Goal: Transaction & Acquisition: Purchase product/service

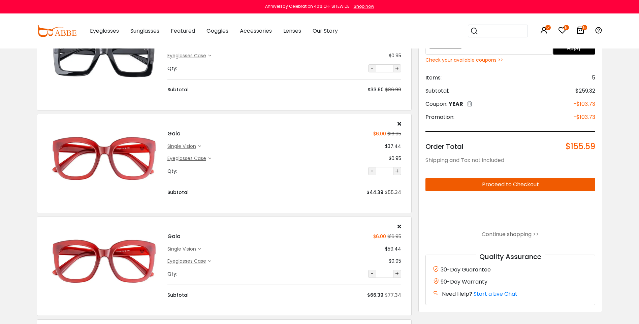
scroll to position [202, 0]
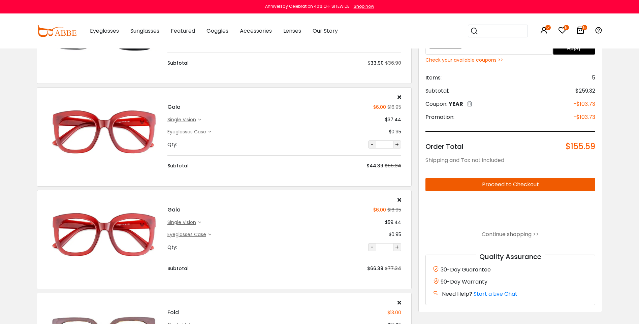
click at [211, 131] on icon at bounding box center [209, 131] width 3 height 3
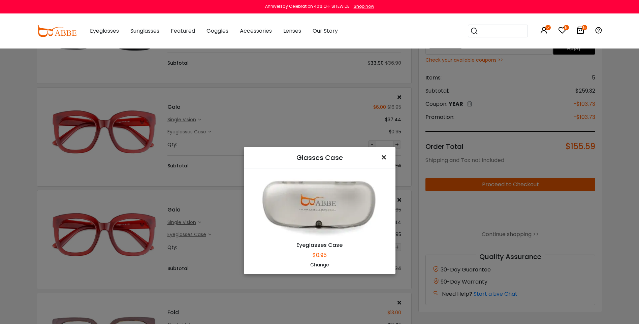
click at [384, 161] on span "×" at bounding box center [385, 157] width 10 height 14
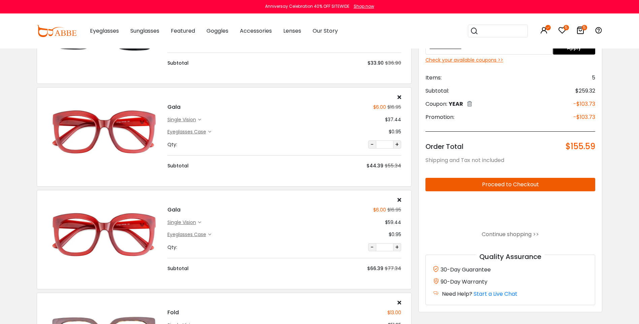
click at [203, 120] on div "single vision $37.44" at bounding box center [284, 119] width 234 height 7
click at [200, 119] on icon at bounding box center [199, 119] width 3 height 3
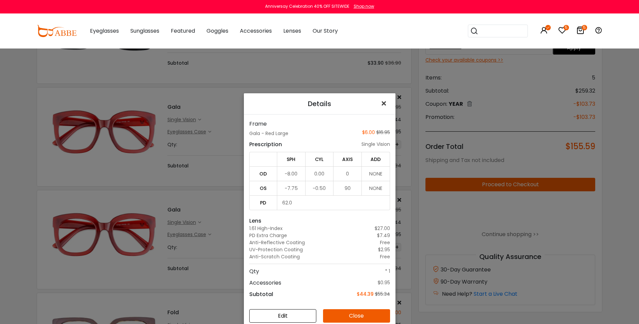
click at [380, 106] on span "×" at bounding box center [385, 103] width 10 height 14
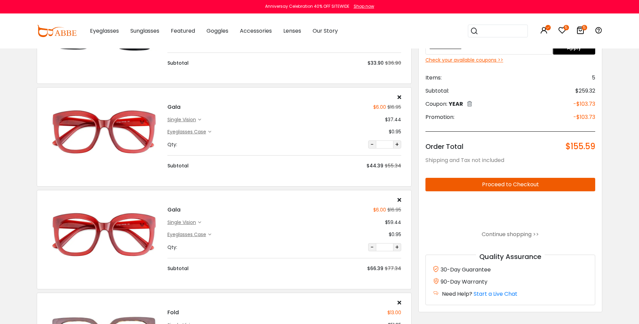
click at [201, 220] on div "single vision" at bounding box center [184, 222] width 34 height 7
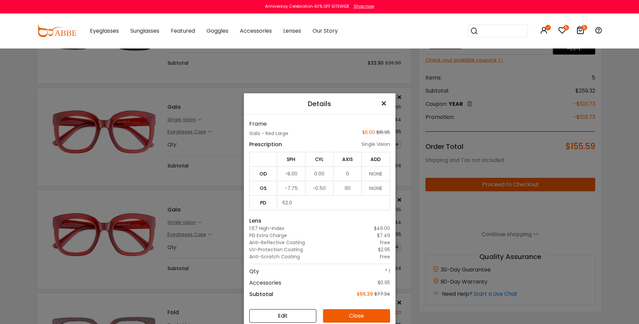
click at [381, 104] on span "×" at bounding box center [385, 103] width 10 height 14
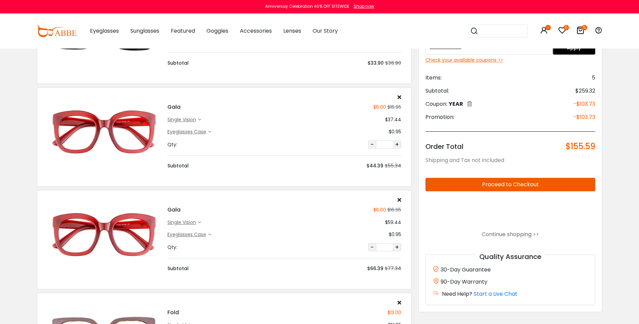
click at [398, 97] on icon at bounding box center [400, 96] width 4 height 5
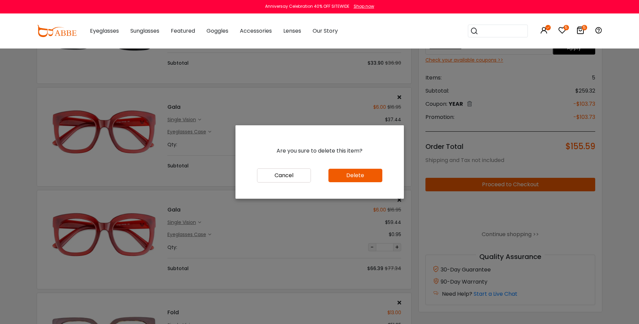
click at [360, 174] on button "Delete" at bounding box center [356, 175] width 54 height 13
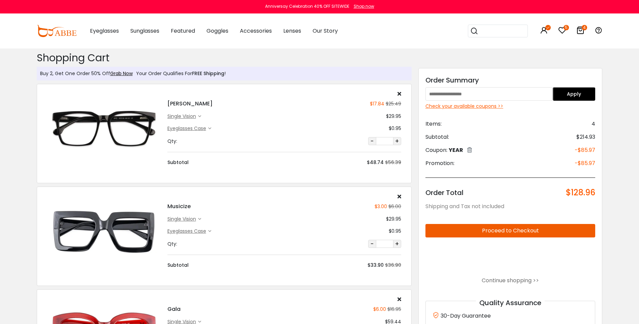
click at [466, 102] on div "Order Summary Apply Check your available coupons >> Items: 4 Subtotal: $214.93 …" at bounding box center [511, 213] width 184 height 291
click at [466, 106] on div "Check your available coupons >>" at bounding box center [511, 106] width 170 height 7
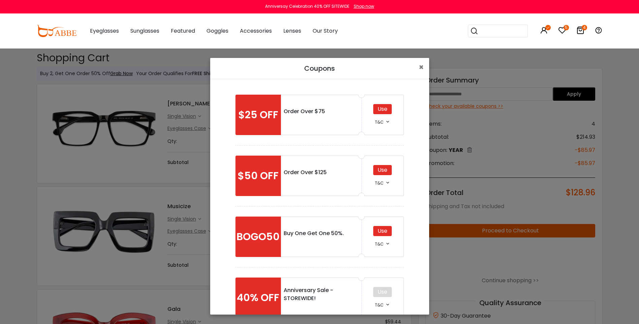
click at [376, 167] on div "Use" at bounding box center [382, 170] width 19 height 10
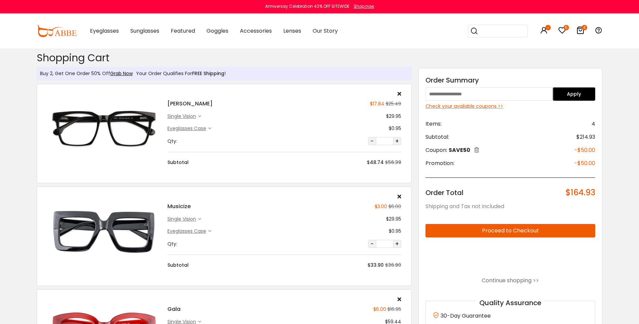
click at [455, 108] on div "Check your available coupons >>" at bounding box center [511, 106] width 170 height 7
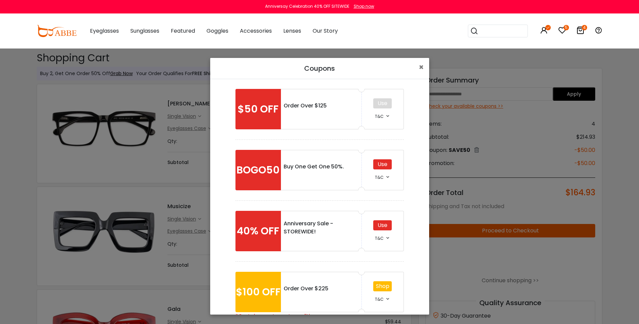
scroll to position [67, 0]
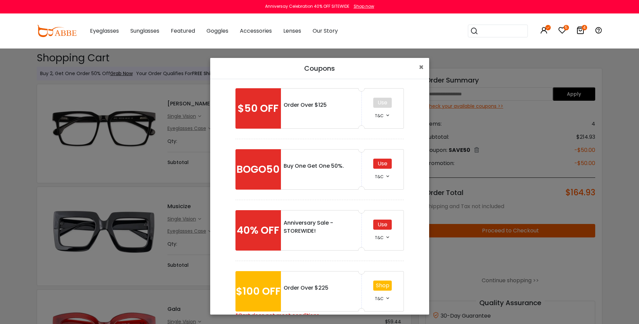
click at [381, 164] on div "Use" at bounding box center [382, 164] width 19 height 10
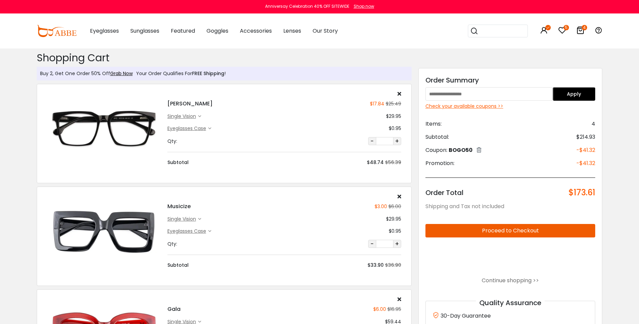
click at [451, 104] on div "Check your available coupons >>" at bounding box center [511, 106] width 170 height 7
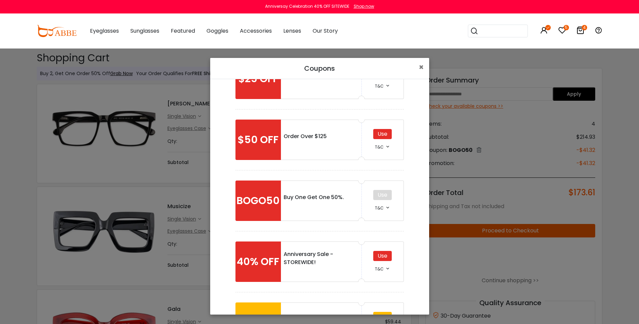
scroll to position [88, 0]
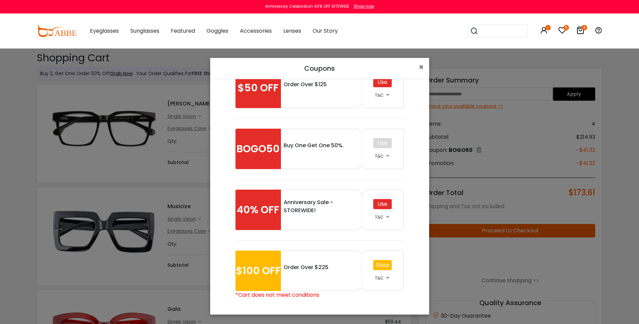
click at [376, 205] on div "Use" at bounding box center [382, 204] width 19 height 10
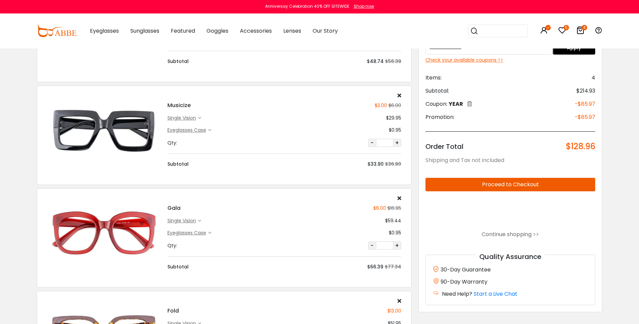
scroll to position [236, 0]
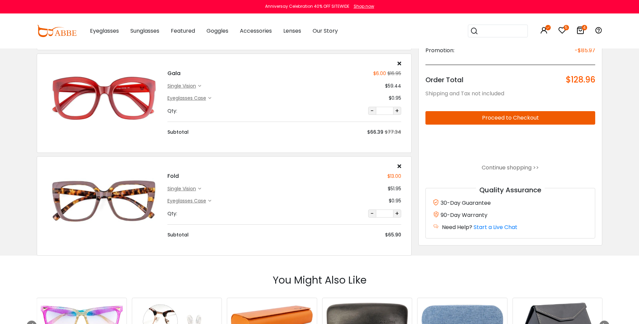
click at [191, 189] on div "single vision" at bounding box center [182, 188] width 31 height 7
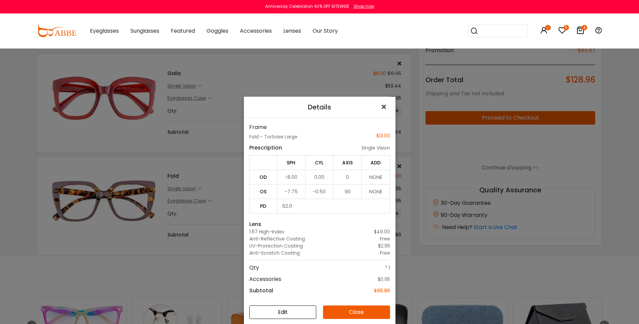
click at [381, 105] on span "×" at bounding box center [385, 107] width 10 height 14
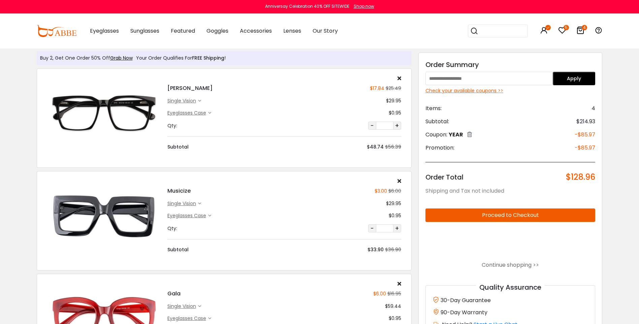
scroll to position [0, 0]
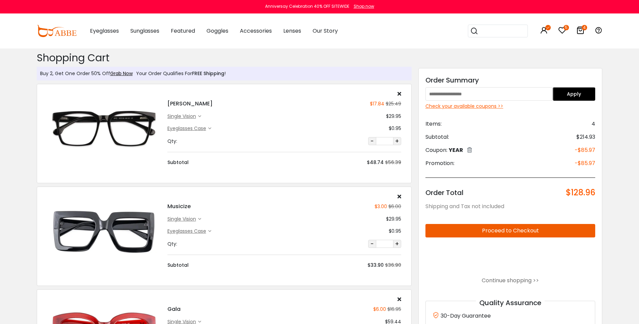
click at [474, 92] on input "text" at bounding box center [489, 93] width 127 height 13
type input "********"
click at [573, 90] on div "Order Summary ******** Apply Check your available coupons >> Items: 4 Subtotal:…" at bounding box center [511, 213] width 184 height 291
click at [574, 90] on button "Apply" at bounding box center [574, 93] width 42 height 13
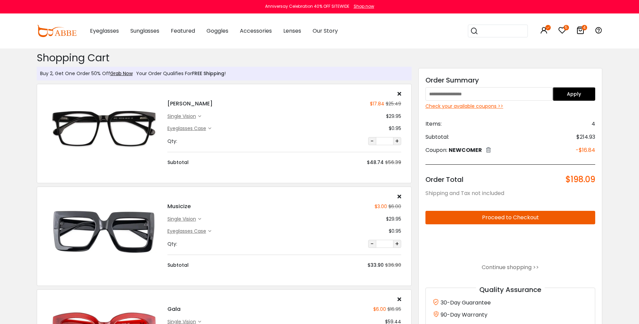
click at [492, 94] on input "text" at bounding box center [489, 93] width 127 height 13
type input "****"
click at [563, 94] on button "Apply" at bounding box center [574, 93] width 42 height 13
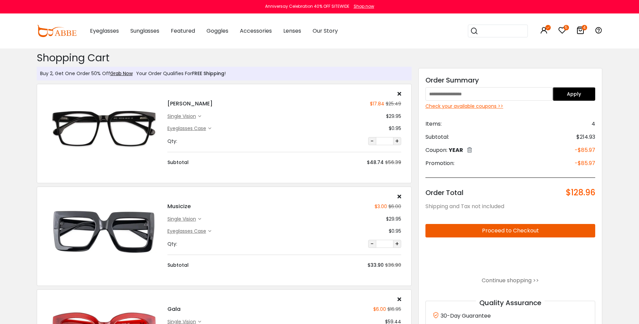
click at [489, 232] on button "Proceed to Checkout" at bounding box center [511, 230] width 170 height 13
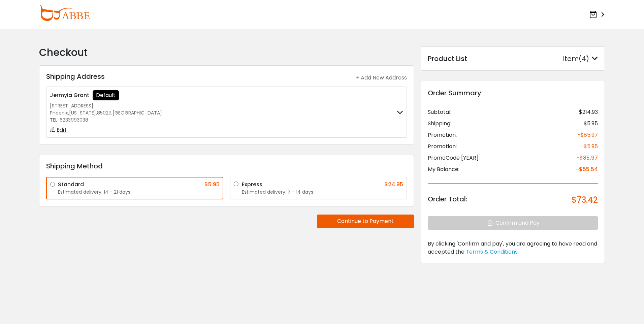
click at [590, 57] on div "Item(4)" at bounding box center [580, 59] width 35 height 10
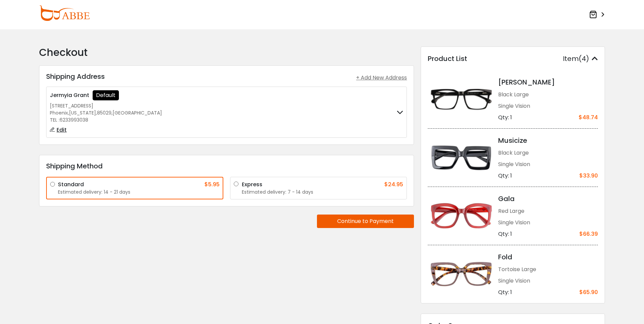
click at [596, 55] on icon at bounding box center [595, 58] width 6 height 7
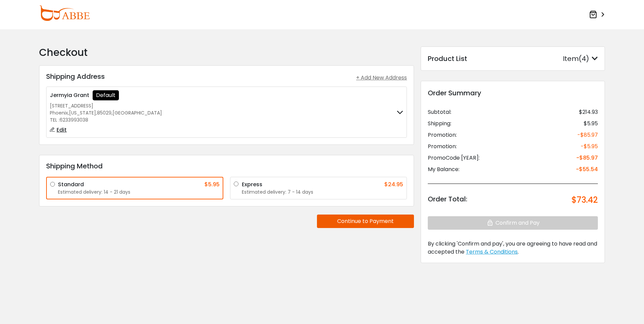
click at [320, 186] on div "Express $24.95" at bounding box center [323, 185] width 162 height 8
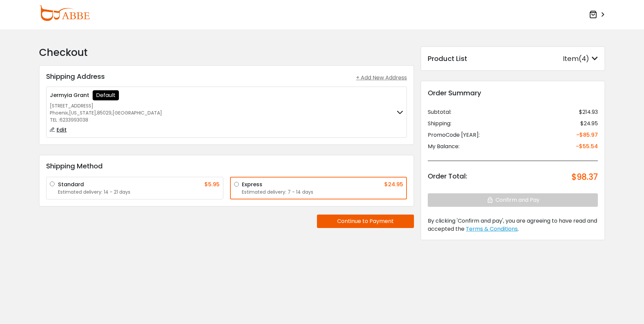
drag, startPoint x: 213, startPoint y: 193, endPoint x: 222, endPoint y: 178, distance: 17.7
click at [215, 187] on label "Standard $5.95 Estimated delivery: 14 - 21 days" at bounding box center [139, 188] width 162 height 15
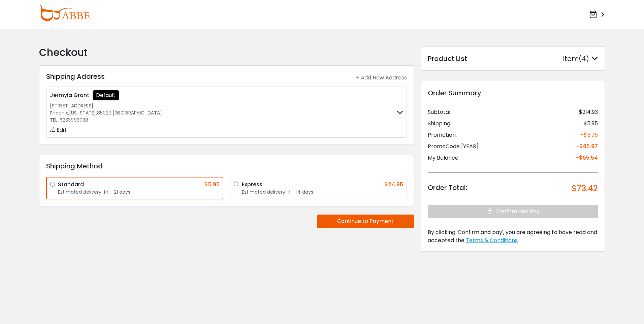
click at [277, 189] on div "Estimated delivery: 7 - 14 days" at bounding box center [323, 192] width 162 height 7
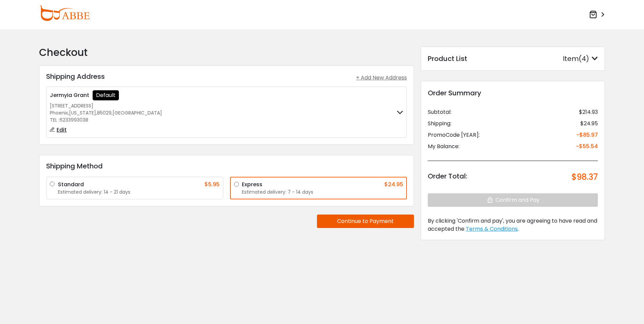
click at [211, 195] on div "Estimated delivery: 14 - 21 days" at bounding box center [139, 192] width 162 height 7
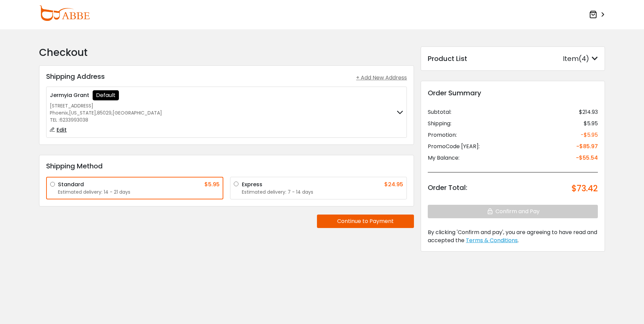
click at [249, 182] on div "Express" at bounding box center [252, 185] width 21 height 8
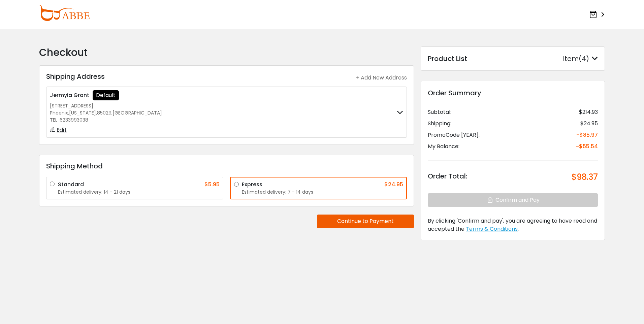
click at [341, 225] on button "Continue to Payment" at bounding box center [365, 221] width 97 height 13
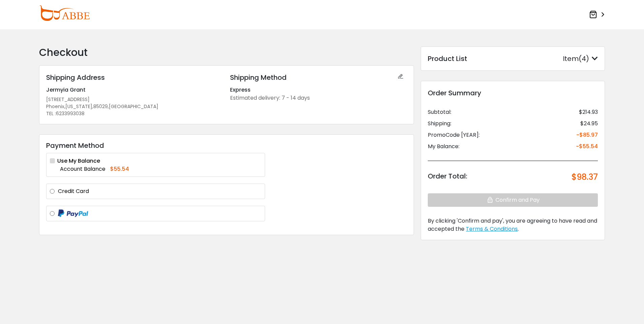
click at [65, 192] on label "Credit Card" at bounding box center [160, 191] width 204 height 8
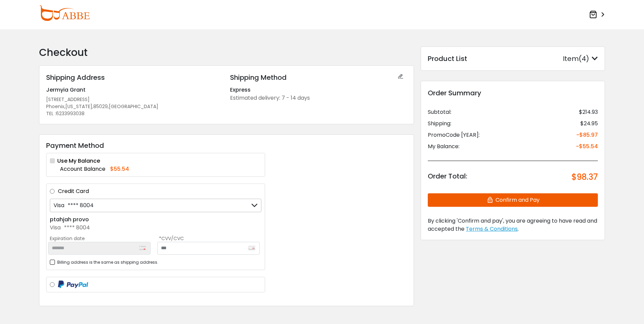
click at [113, 208] on div "Visa **** 8004" at bounding box center [156, 205] width 212 height 13
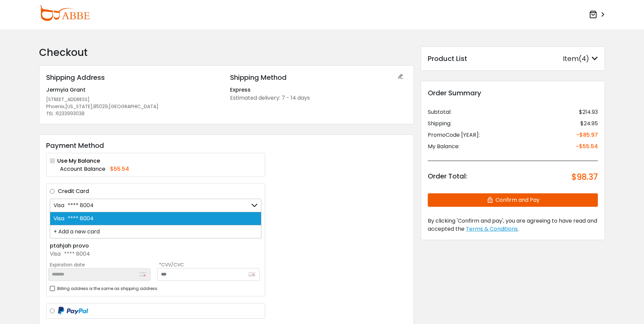
click at [342, 114] on div "Shipping Method Express Estimated delivery: 7 - 14 days" at bounding box center [319, 94] width 184 height 45
click at [310, 163] on div "Payment Method Use My Balance Account Balance $55.54 Credit Card Visa **** 8004…" at bounding box center [226, 233] width 375 height 199
click at [265, 237] on div "Credit Card Visa **** 8004 Visa **** 8004 + Add a new card ptahjah provo Visa *…" at bounding box center [155, 240] width 219 height 113
click at [247, 250] on div "Visa **** 8004" at bounding box center [156, 254] width 212 height 8
click at [232, 221] on div "Visa **** 8004" at bounding box center [156, 218] width 212 height 13
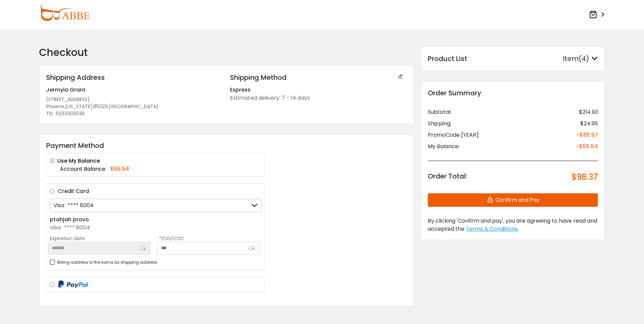
click at [452, 200] on button "Confirm and Pay" at bounding box center [513, 199] width 170 height 13
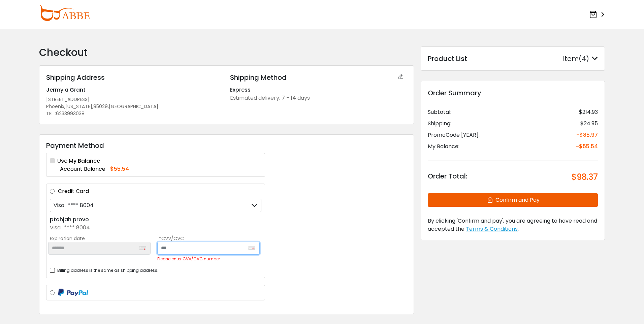
click at [203, 252] on input "text" at bounding box center [208, 248] width 102 height 13
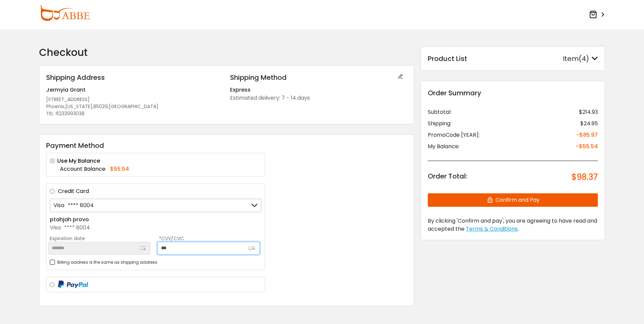
type input "***"
click at [457, 196] on button "Confirm and Pay" at bounding box center [513, 199] width 170 height 13
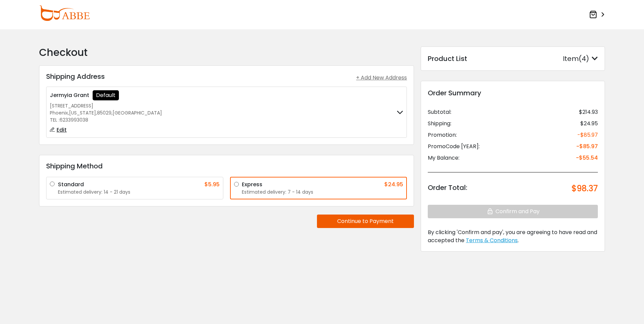
click at [357, 225] on button "Continue to Payment" at bounding box center [365, 221] width 97 height 13
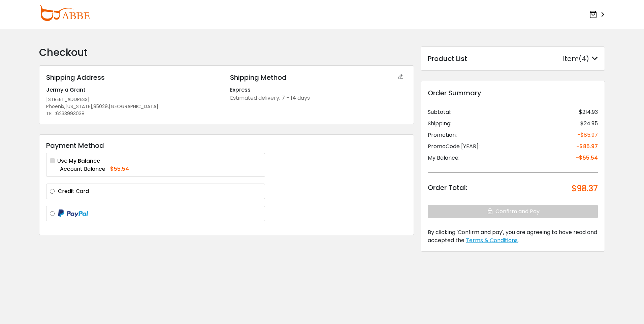
click at [60, 214] on img at bounding box center [73, 214] width 30 height 8
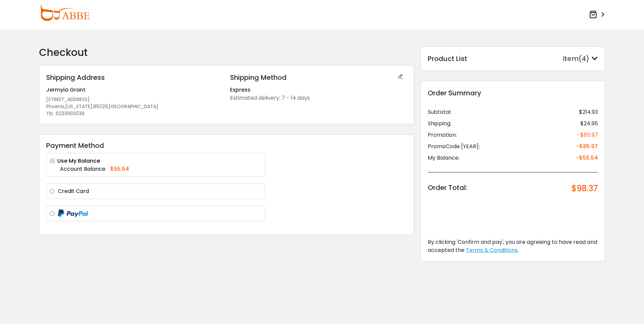
click at [582, 59] on div "Item(4)" at bounding box center [580, 59] width 35 height 10
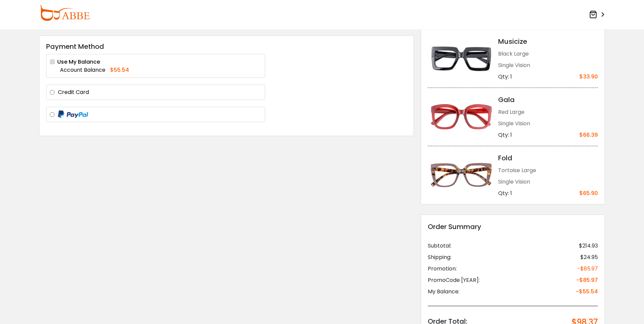
scroll to position [101, 0]
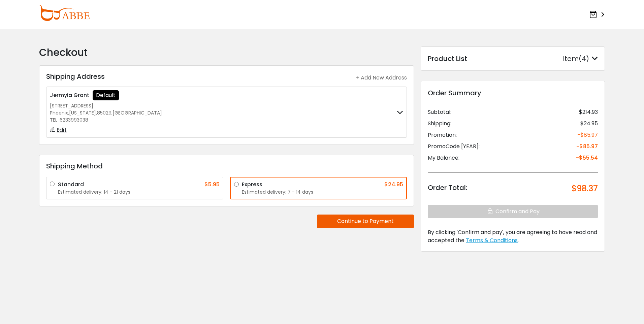
click at [82, 18] on img at bounding box center [64, 13] width 51 height 16
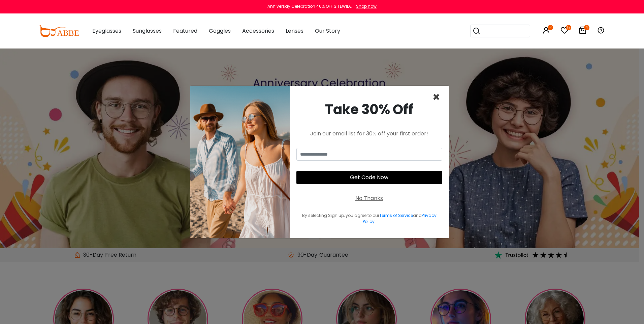
click at [435, 103] on span "×" at bounding box center [437, 97] width 8 height 17
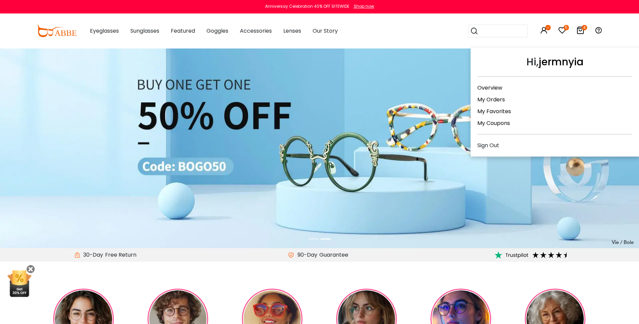
click at [545, 33] on icon at bounding box center [544, 30] width 8 height 8
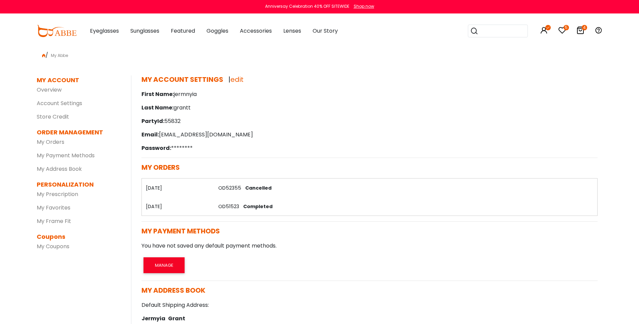
click at [585, 29] on icon "4" at bounding box center [584, 27] width 5 height 5
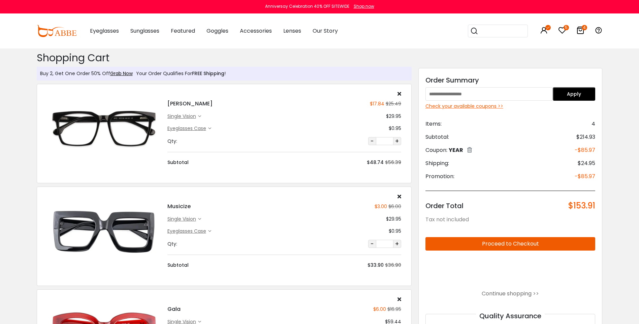
click at [193, 117] on div "single vision" at bounding box center [182, 116] width 31 height 7
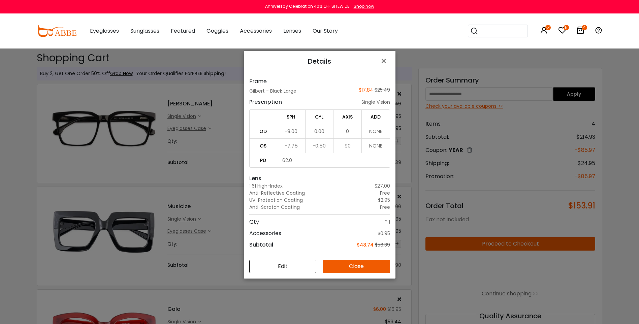
scroll to position [49, 0]
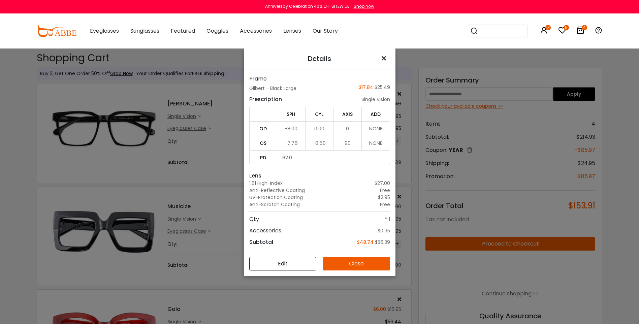
click at [384, 58] on span "×" at bounding box center [385, 58] width 10 height 14
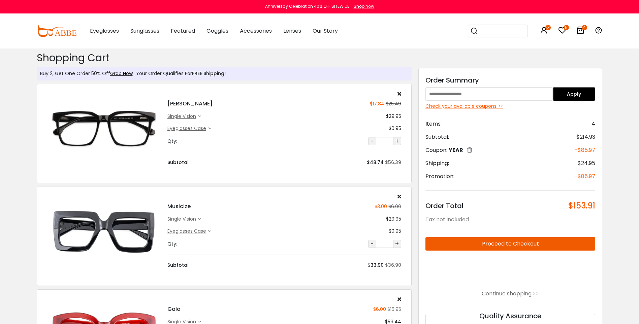
drag, startPoint x: 194, startPoint y: 227, endPoint x: 193, endPoint y: 231, distance: 3.8
click at [193, 231] on div "Musicize $3.00 $6.00 single vision $29.95" at bounding box center [284, 231] width 241 height 75
click at [193, 231] on div "Eyeglasses Case" at bounding box center [187, 231] width 41 height 7
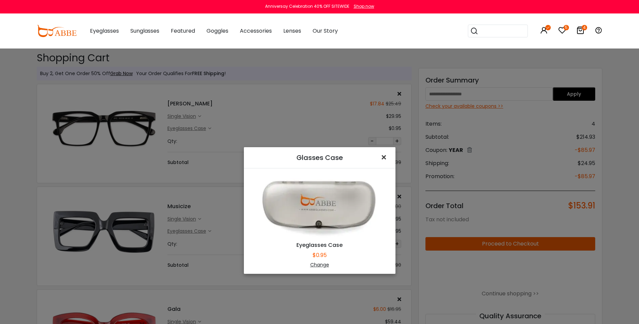
drag, startPoint x: 379, startPoint y: 156, endPoint x: 377, endPoint y: 160, distance: 4.2
click at [380, 158] on span "×" at bounding box center [385, 157] width 10 height 14
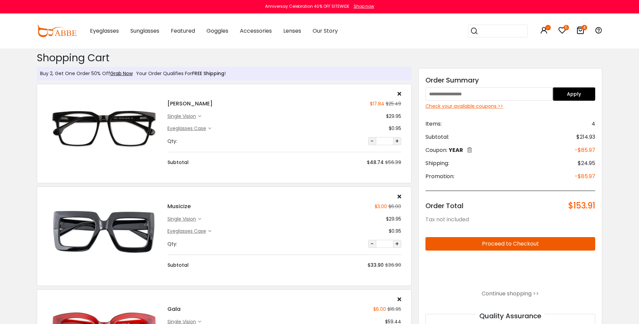
click at [189, 213] on div "Musicize $3.00 $6.00 single vision $29.95" at bounding box center [284, 231] width 241 height 75
click at [190, 217] on div "single vision" at bounding box center [182, 219] width 31 height 7
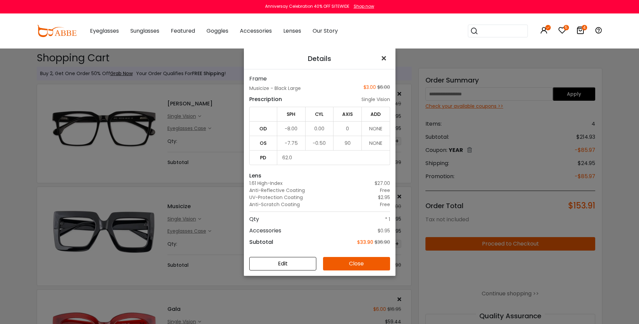
click at [381, 58] on span "×" at bounding box center [385, 58] width 10 height 14
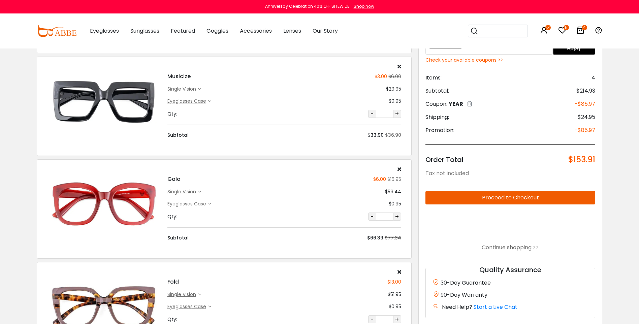
scroll to position [169, 0]
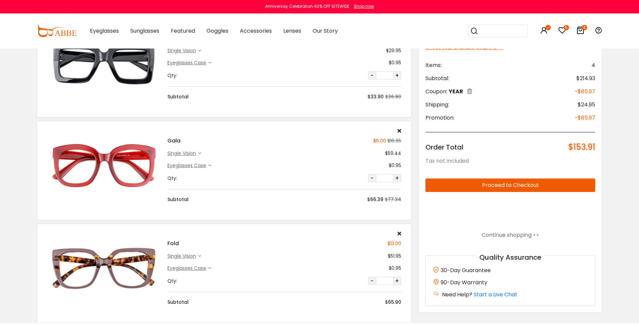
click at [508, 189] on button "Proceed to Checkout" at bounding box center [511, 185] width 170 height 13
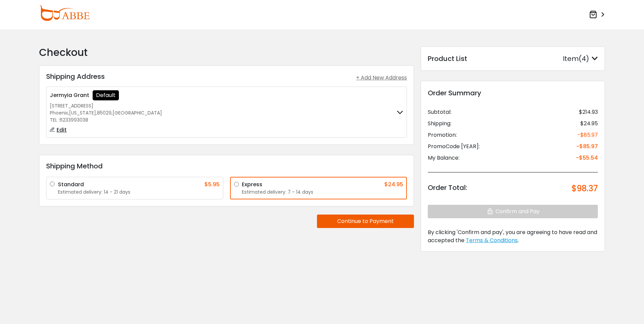
click at [409, 227] on button "Continue to Payment" at bounding box center [365, 221] width 97 height 13
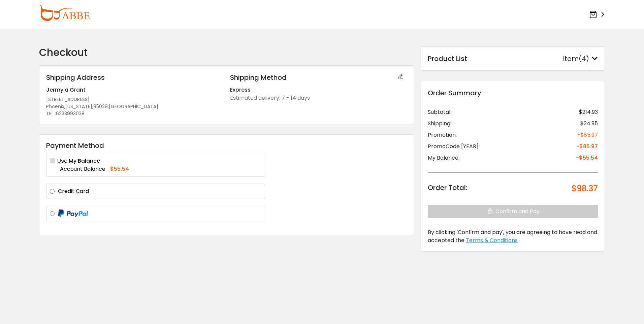
click at [167, 219] on div at bounding box center [155, 214] width 219 height 16
drag, startPoint x: 157, startPoint y: 214, endPoint x: 143, endPoint y: 217, distance: 14.5
click at [157, 214] on label at bounding box center [160, 214] width 204 height 8
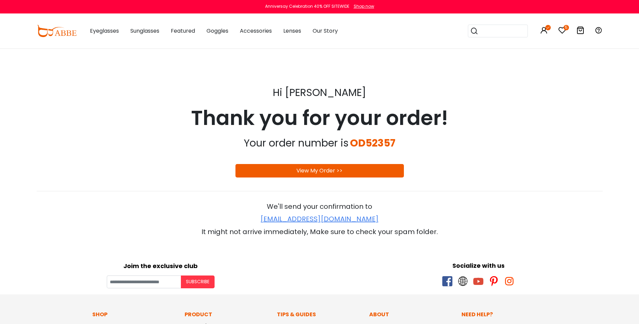
click at [384, 176] on div "View My Order >>" at bounding box center [320, 170] width 169 height 13
click at [350, 170] on div "View My Order >>" at bounding box center [320, 170] width 169 height 13
click at [384, 145] on div "OD52357" at bounding box center [372, 143] width 45 height 20
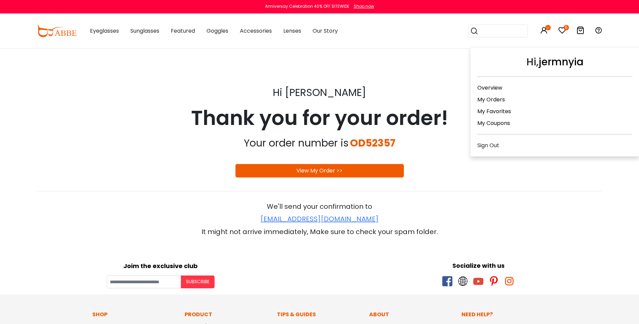
click at [547, 31] on icon at bounding box center [544, 30] width 8 height 8
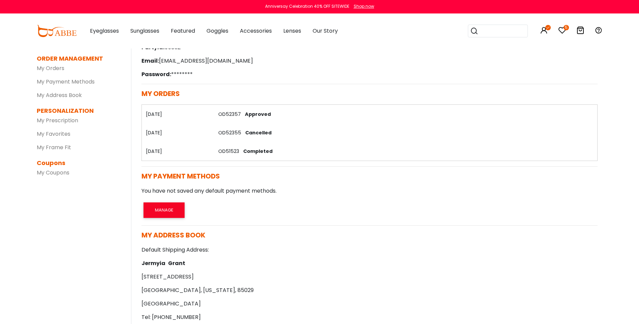
scroll to position [67, 0]
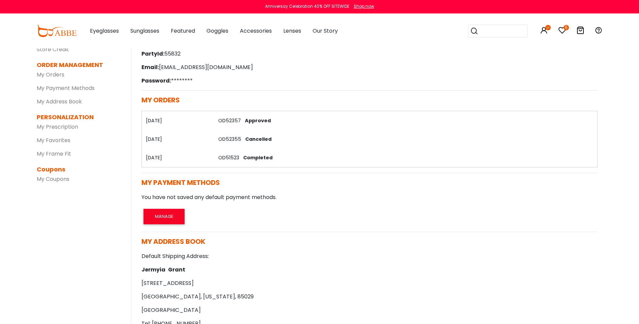
click at [233, 119] on link "OD52357" at bounding box center [229, 120] width 23 height 7
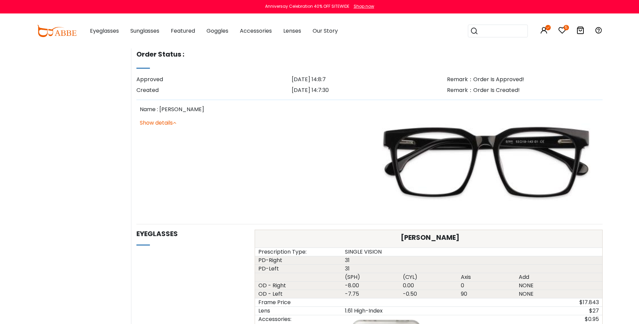
scroll to position [211, 0]
